Goal: Find specific page/section: Find specific page/section

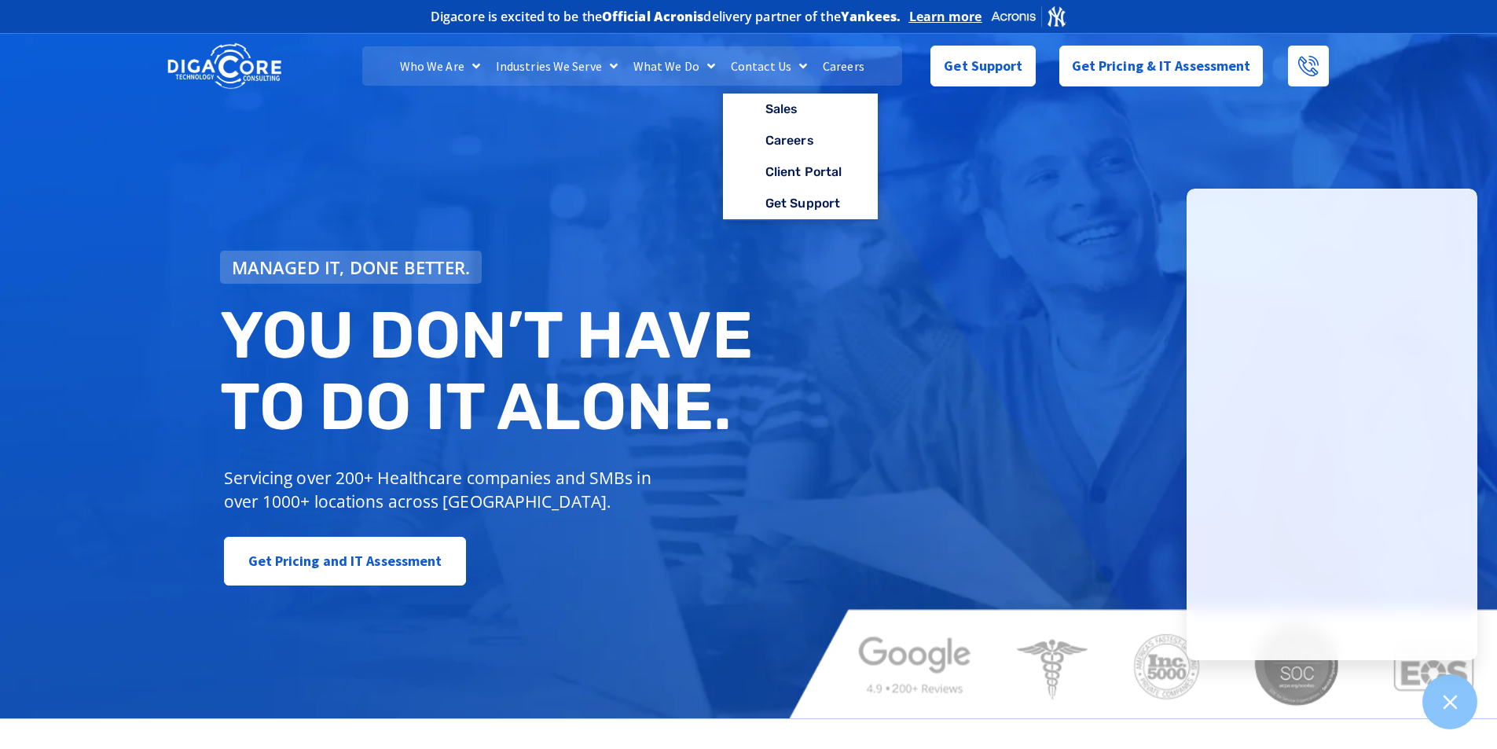
click at [843, 66] on link "Careers" at bounding box center [843, 65] width 57 height 39
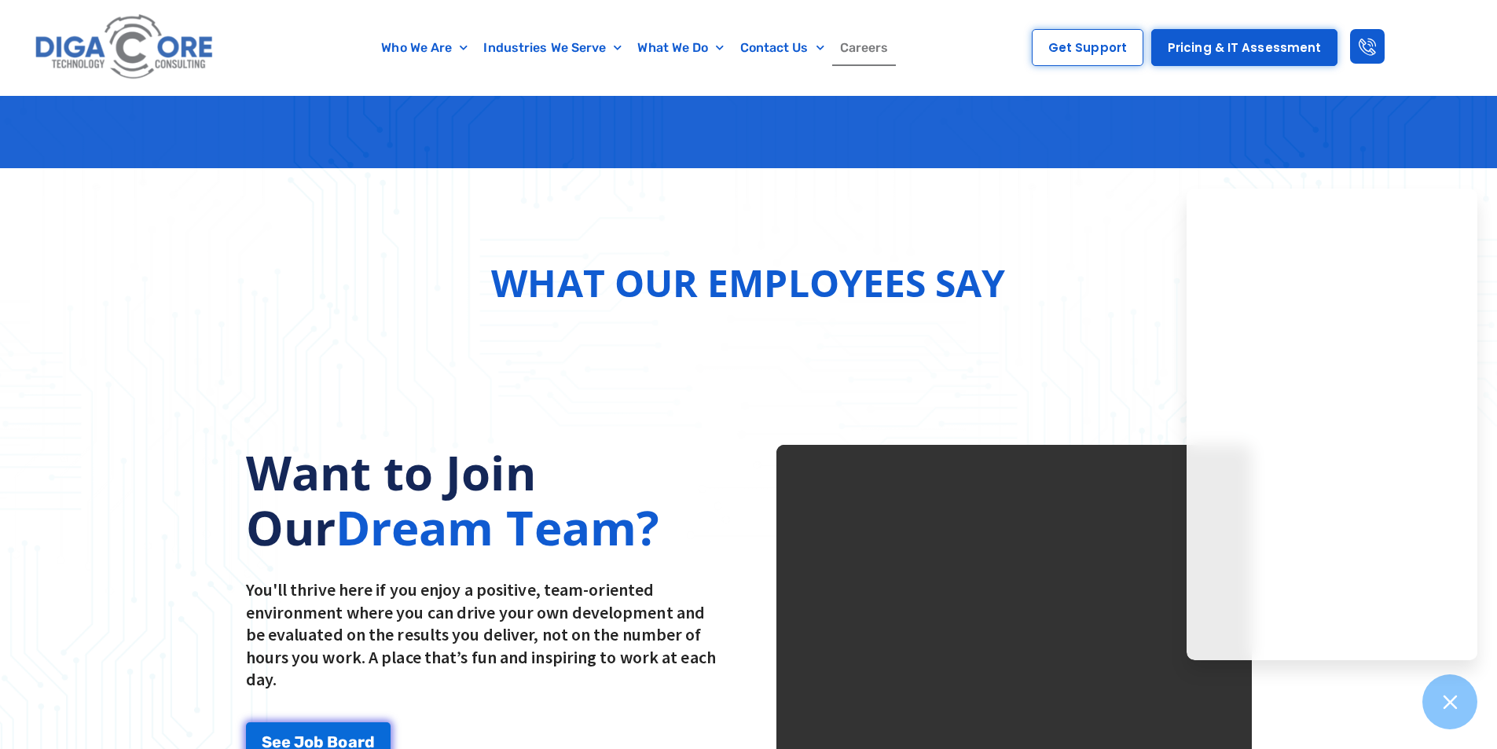
scroll to position [1571, 0]
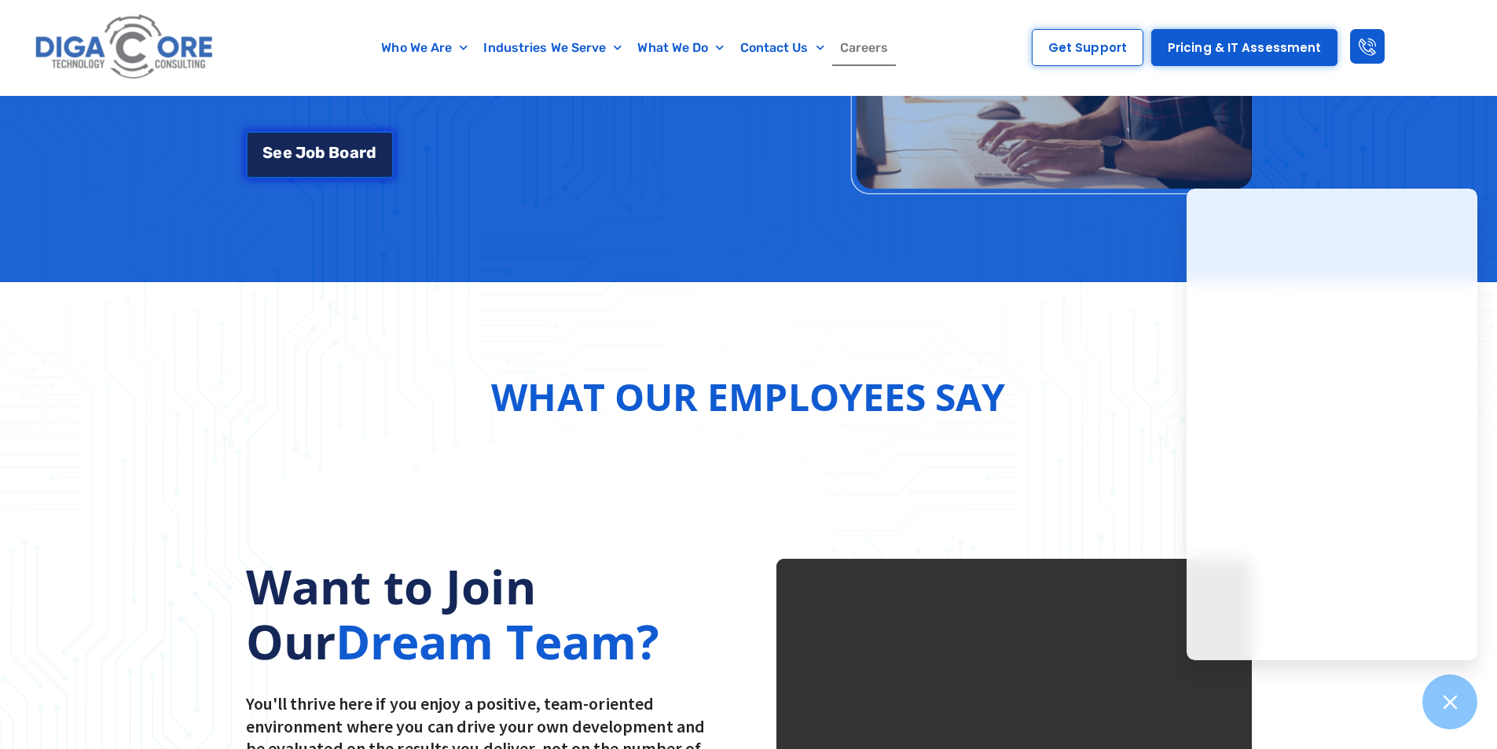
click at [315, 154] on span "b" at bounding box center [320, 152] width 10 height 16
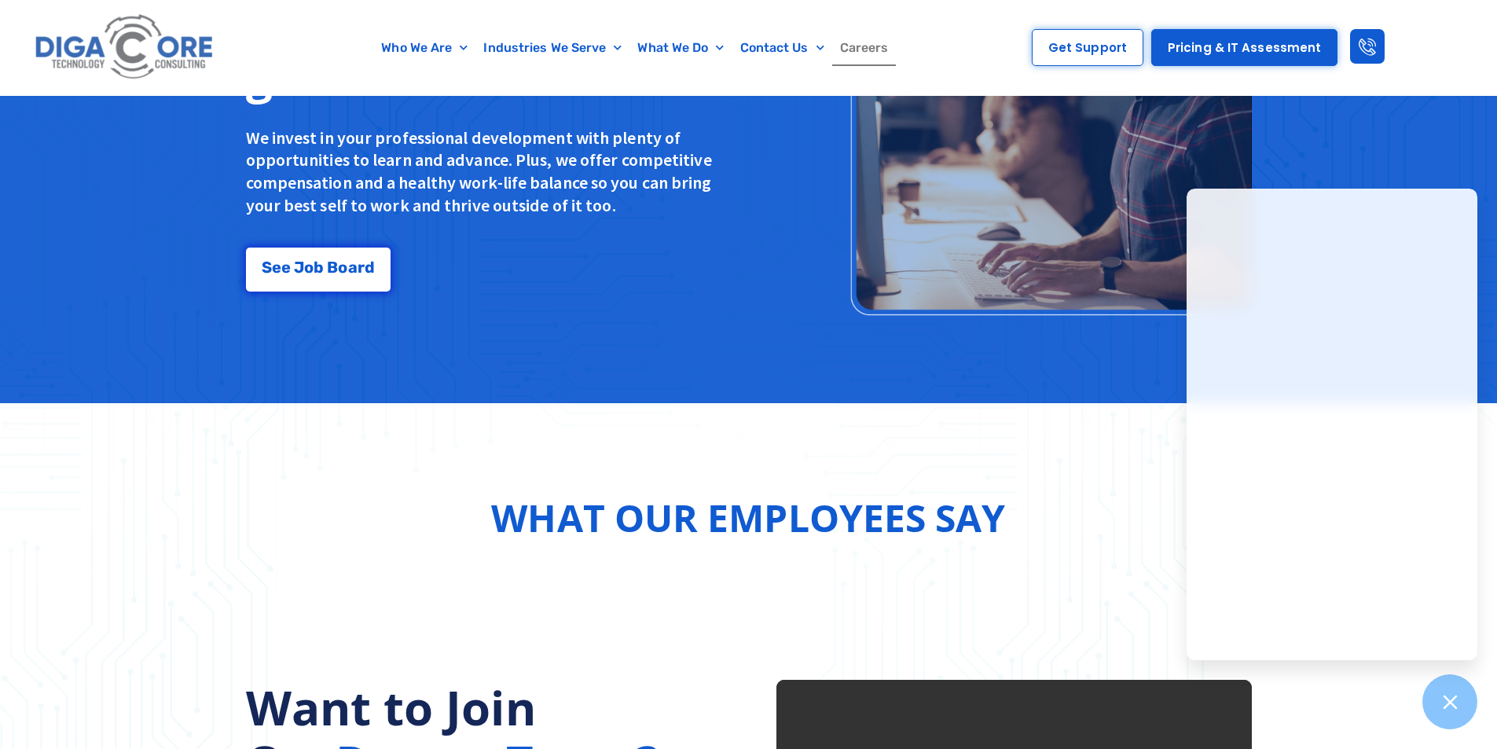
scroll to position [1116, 0]
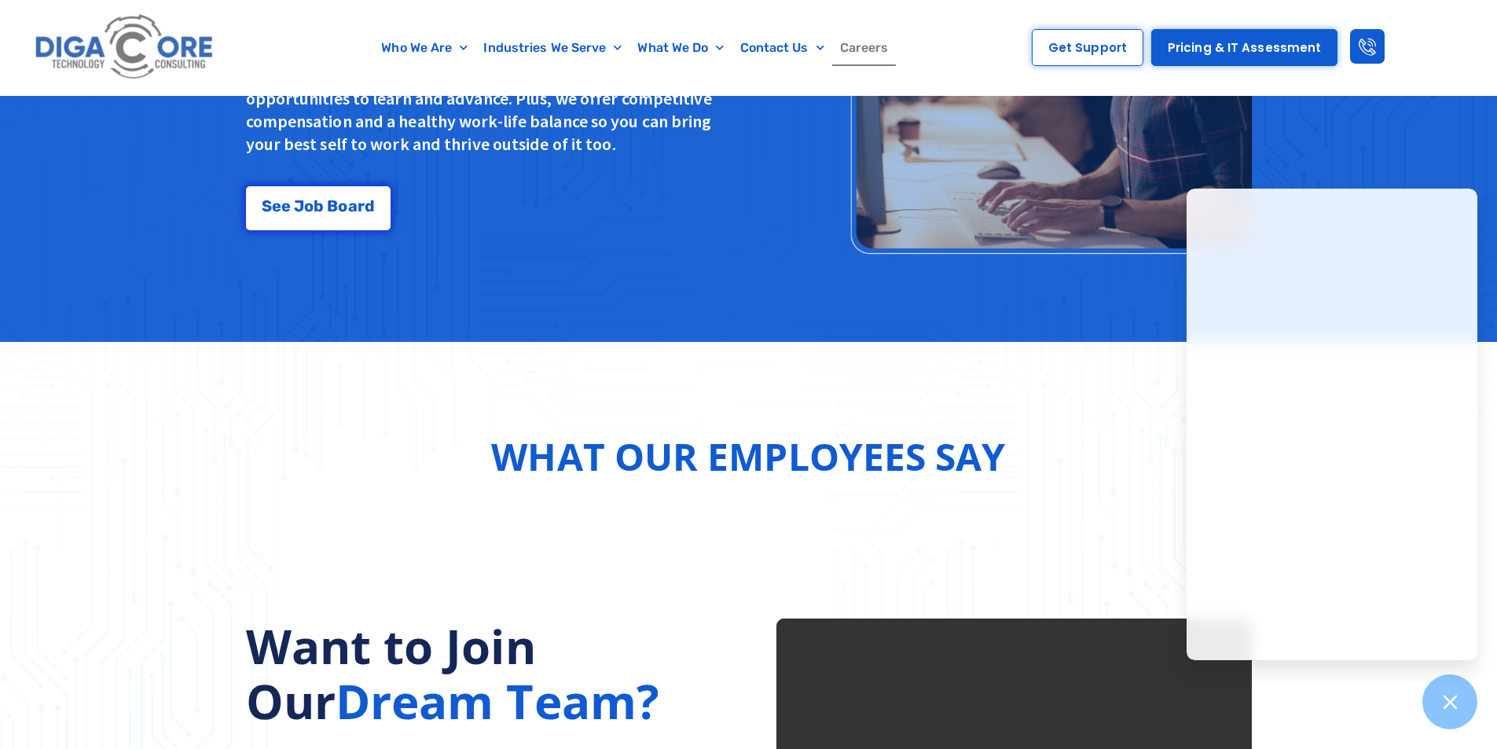
scroll to position [1571, 0]
